Goal: Task Accomplishment & Management: Use online tool/utility

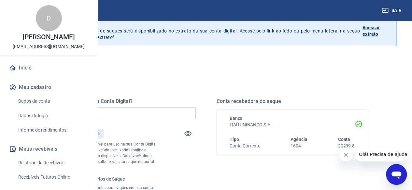
scroll to position [65, 0]
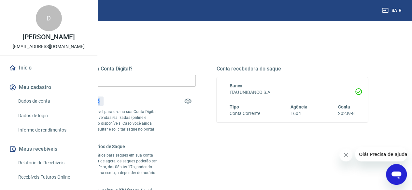
drag, startPoint x: 180, startPoint y: 101, endPoint x: 196, endPoint y: 99, distance: 16.1
click at [103, 99] on div "R$ 379,16" at bounding box center [89, 101] width 28 height 9
copy p "379,16"
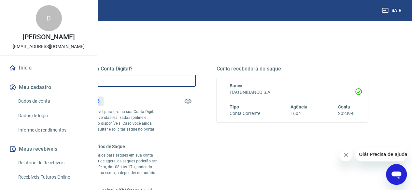
drag, startPoint x: 157, startPoint y: 81, endPoint x: 137, endPoint y: 80, distance: 19.5
click at [137, 80] on div "Quanto deseja sacar da Conta Digital? R$ 0,00 ​ Saldo total*: R$ 379,16 *Corres…" at bounding box center [205, 140] width 339 height 206
paste input "379,16"
type input "R$ 379,16"
click at [248, 101] on div "Quanto deseja sacar da Conta Digital? R$ 379,16 ​ Saldo total*: R$ 379,16 *Corr…" at bounding box center [205, 137] width 323 height 142
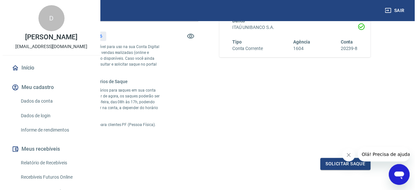
scroll to position [195, 0]
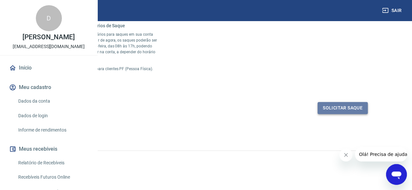
click at [342, 114] on button "Solicitar saque" at bounding box center [342, 108] width 50 height 12
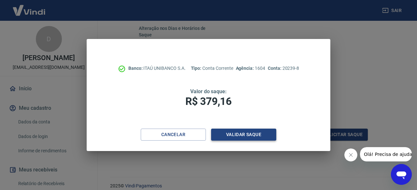
click at [243, 136] on button "Validar saque" at bounding box center [243, 135] width 65 height 12
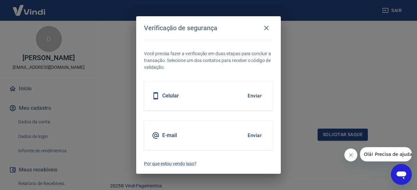
click at [255, 134] on button "Enviar" at bounding box center [254, 136] width 21 height 14
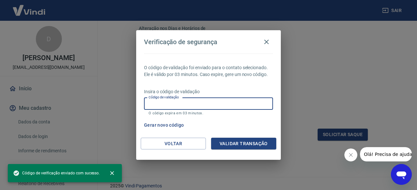
click at [191, 105] on input "Código de validação" at bounding box center [208, 104] width 129 height 12
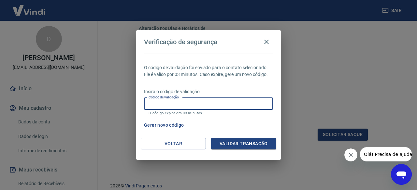
paste input "611078"
type input "611078"
drag, startPoint x: 245, startPoint y: 142, endPoint x: 267, endPoint y: 149, distance: 23.3
click at [245, 142] on button "Validar transação" at bounding box center [243, 144] width 65 height 12
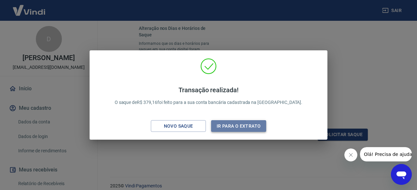
click at [242, 125] on button "Ir para o extrato" at bounding box center [238, 126] width 55 height 12
